Goal: Information Seeking & Learning: Learn about a topic

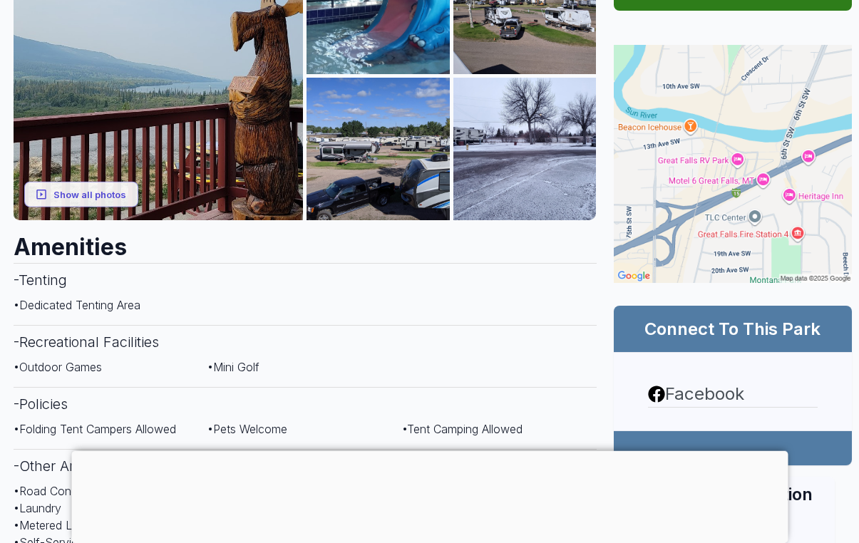
scroll to position [337, 0]
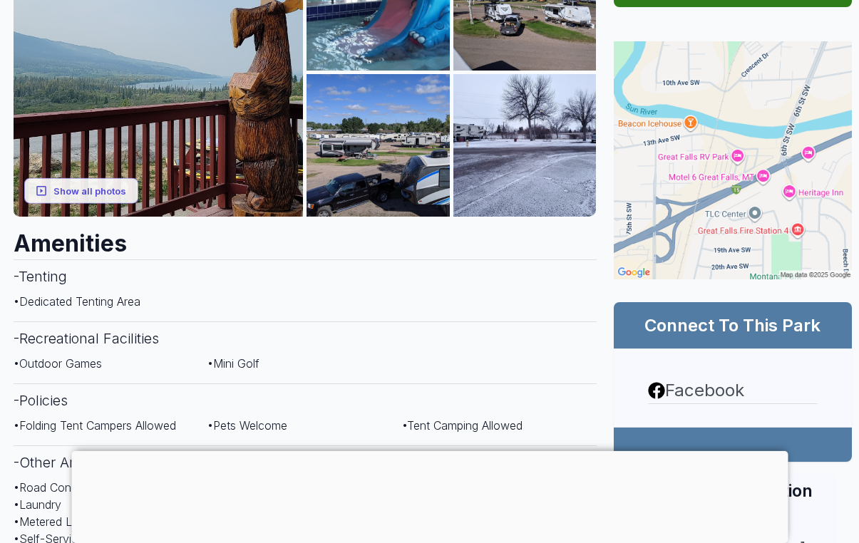
click at [69, 177] on button "Show all photos" at bounding box center [81, 190] width 114 height 26
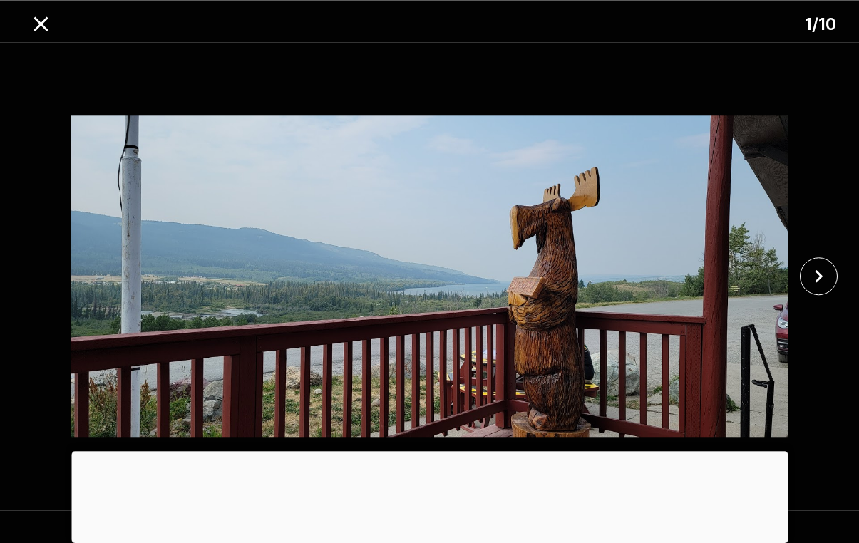
click at [824, 284] on icon "close" at bounding box center [818, 276] width 25 height 25
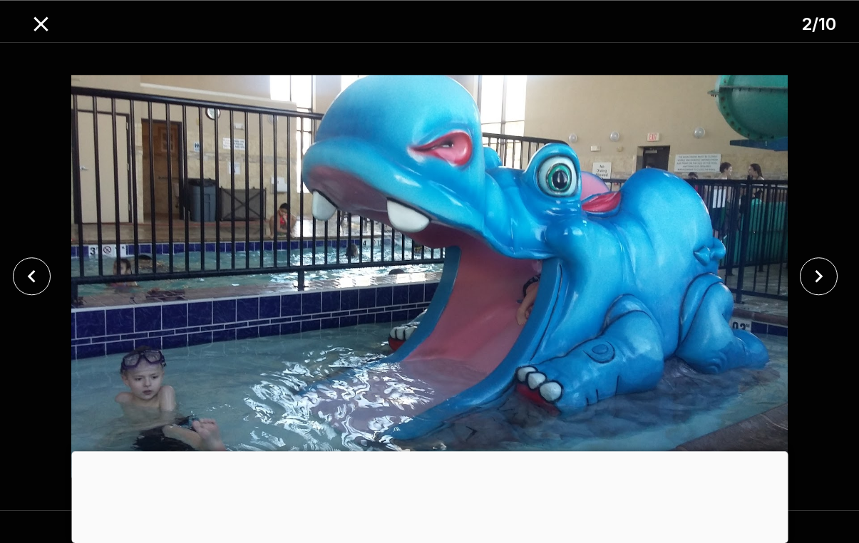
scroll to position [748, 0]
click at [825, 289] on icon "close" at bounding box center [818, 276] width 25 height 25
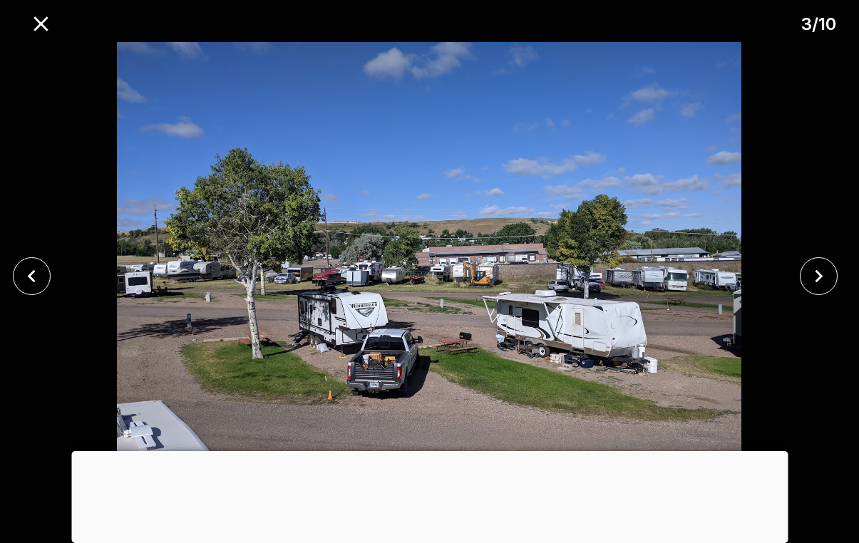
click at [816, 283] on icon "close" at bounding box center [819, 276] width 8 height 13
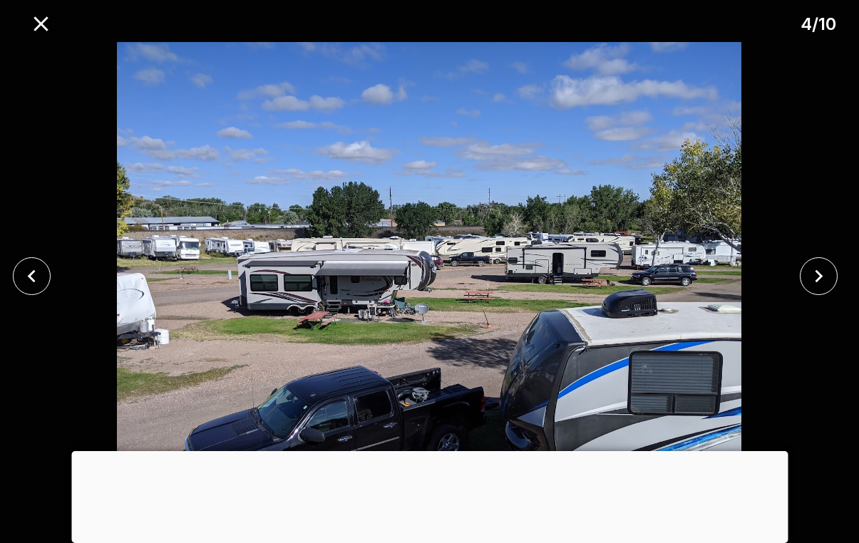
click at [815, 289] on icon "close" at bounding box center [818, 276] width 25 height 25
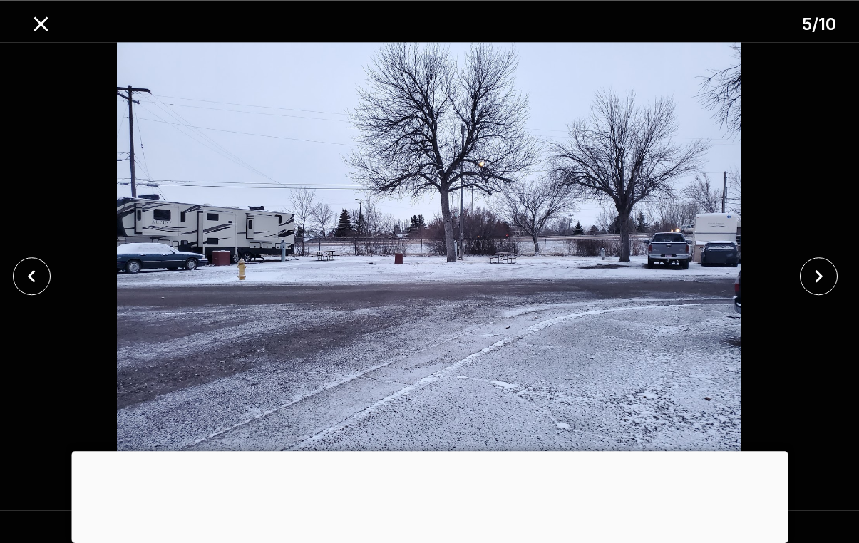
click at [817, 289] on icon "close" at bounding box center [818, 276] width 25 height 25
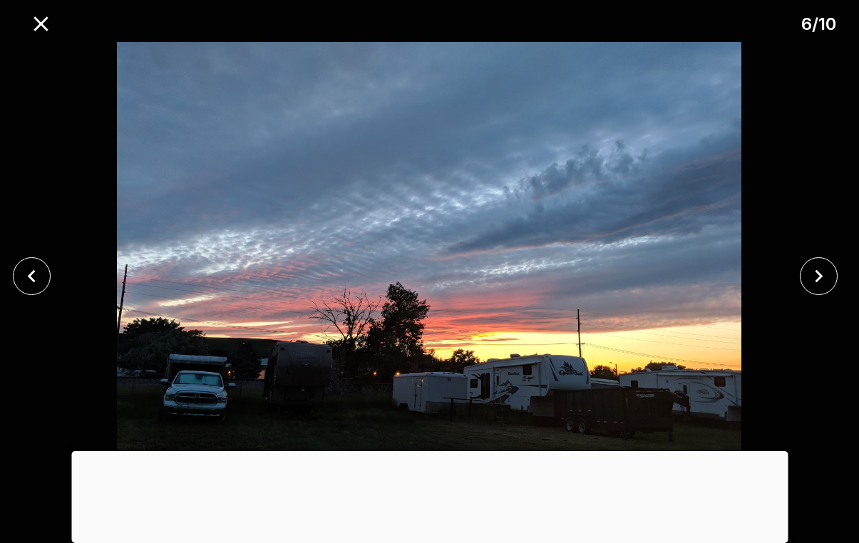
click at [821, 289] on icon "close" at bounding box center [818, 276] width 25 height 25
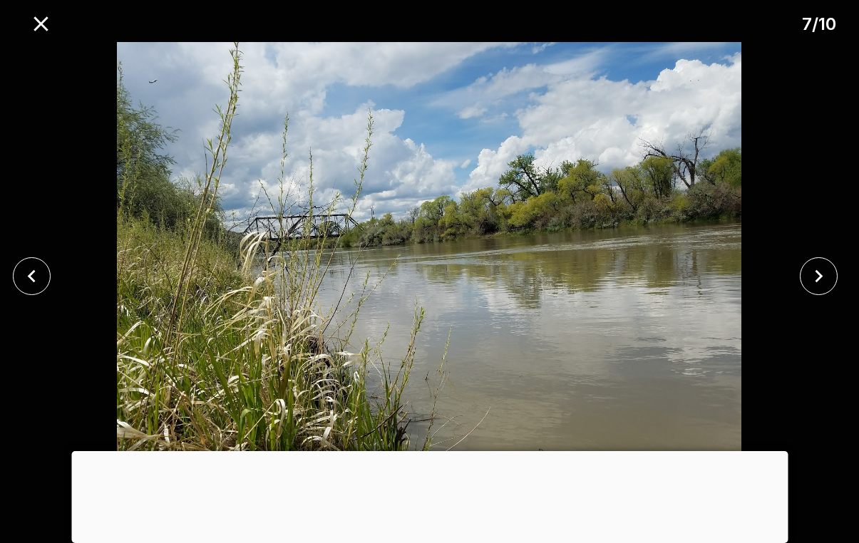
click at [819, 283] on icon "close" at bounding box center [819, 276] width 8 height 13
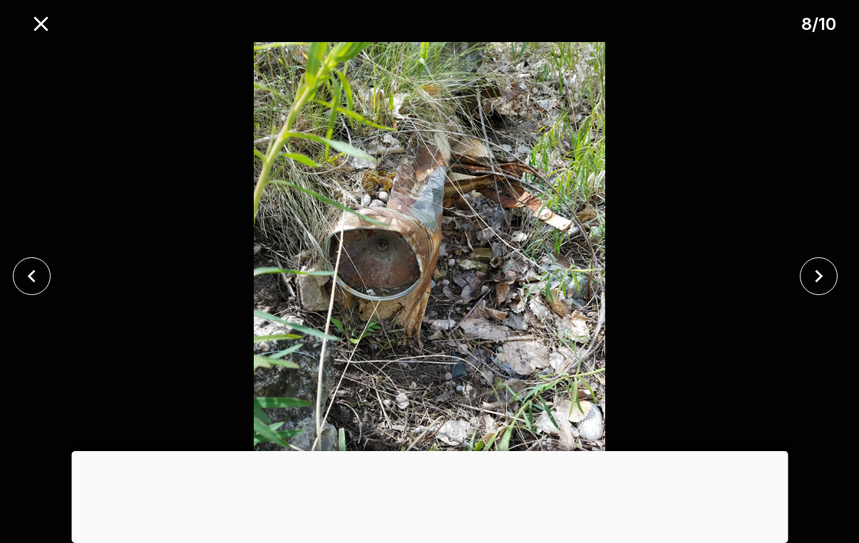
click at [822, 283] on icon "close" at bounding box center [819, 276] width 8 height 13
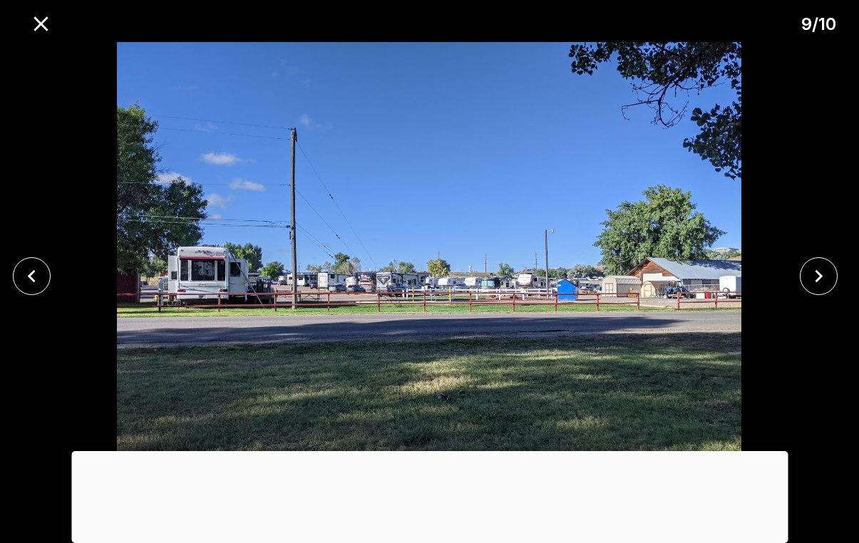
click at [814, 285] on icon "close" at bounding box center [818, 276] width 25 height 25
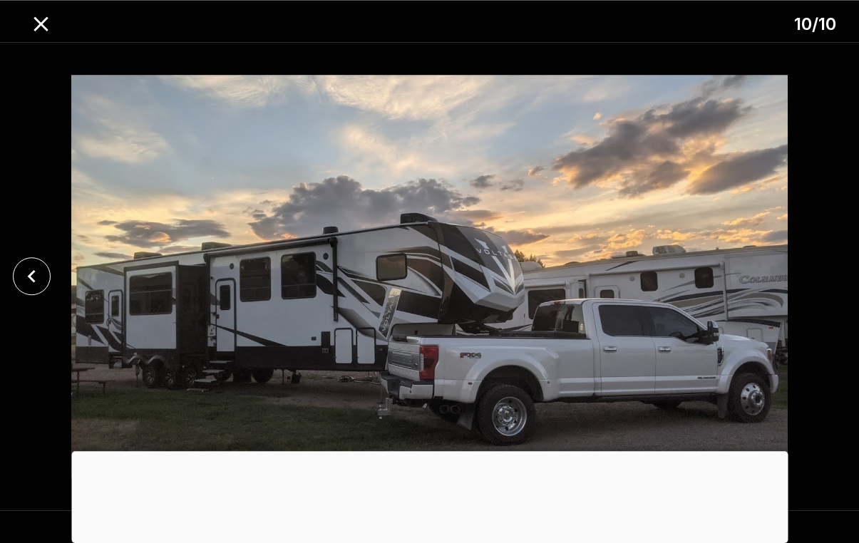
click at [45, 26] on icon "close" at bounding box center [41, 23] width 25 height 25
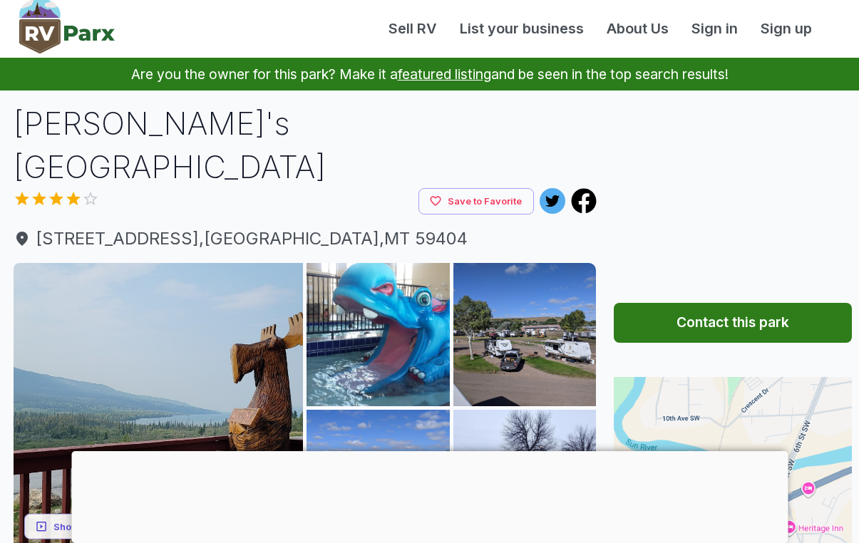
scroll to position [0, 0]
